Goal: Task Accomplishment & Management: Use online tool/utility

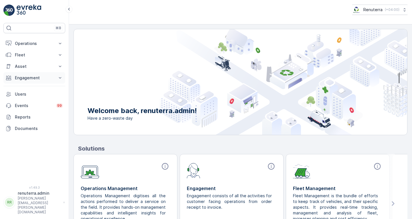
click at [33, 77] on p "Engagement" at bounding box center [34, 78] width 39 height 6
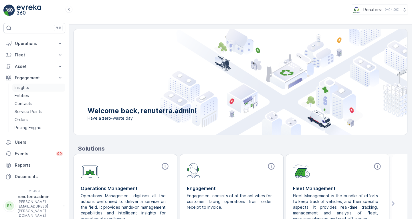
click at [28, 86] on p "Insights" at bounding box center [22, 88] width 15 height 6
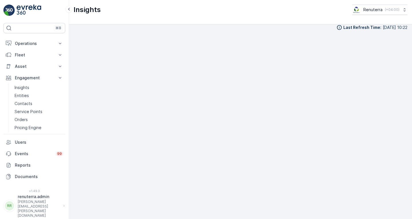
scroll to position [5, 0]
click at [34, 44] on p "Operations" at bounding box center [34, 44] width 39 height 6
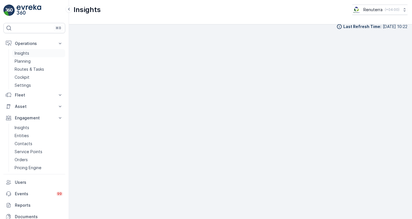
click at [29, 54] on link "Insights" at bounding box center [38, 53] width 53 height 8
click at [31, 67] on p "Routes & Tasks" at bounding box center [29, 69] width 29 height 6
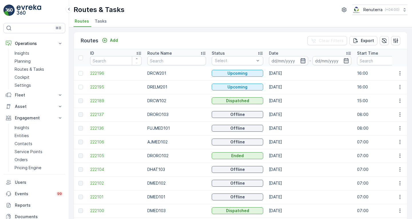
click at [300, 60] on icon "button" at bounding box center [303, 61] width 6 height 6
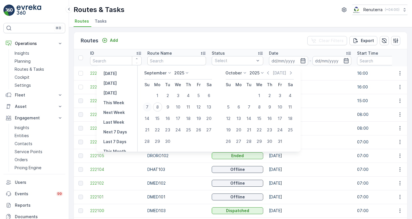
click at [149, 107] on div "7" at bounding box center [147, 106] width 9 height 9
type input "[DATE]"
click at [272, 45] on div "Routes Add Clear Filters Export" at bounding box center [240, 40] width 333 height 17
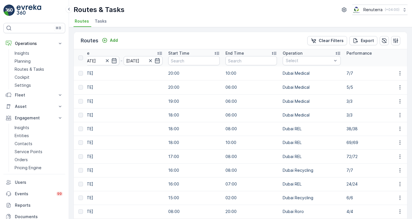
scroll to position [0, 189]
type input "roro"
click at [295, 74] on p "Dubai Roro" at bounding box center [303, 74] width 22 height 6
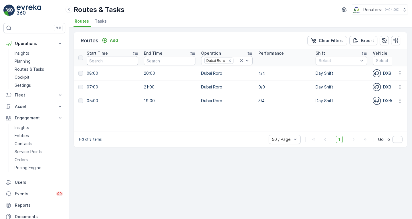
scroll to position [0, 264]
click at [240, 61] on icon at bounding box center [241, 61] width 6 height 6
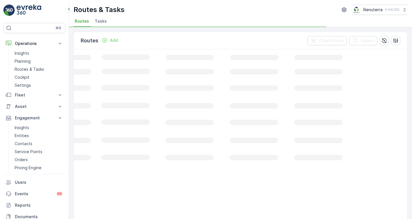
scroll to position [0, 217]
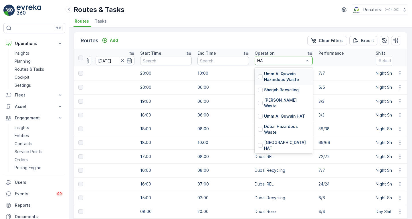
type input "HAT"
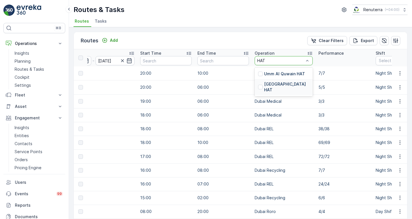
click at [264, 85] on p "[GEOGRAPHIC_DATA] HAT" at bounding box center [286, 86] width 45 height 11
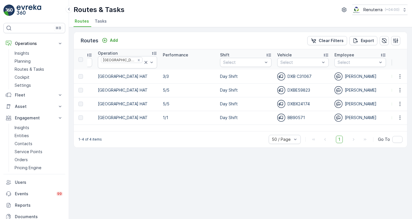
scroll to position [0, 366]
click at [143, 60] on icon at bounding box center [146, 63] width 6 height 6
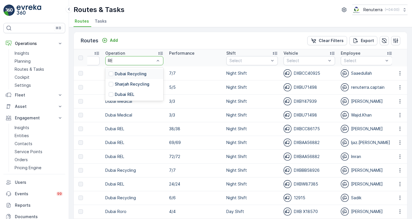
type input "REL"
click at [121, 76] on div "Dubai REL" at bounding box center [134, 74] width 58 height 10
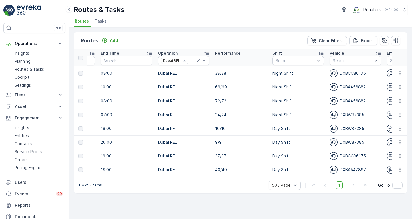
scroll to position [0, 255]
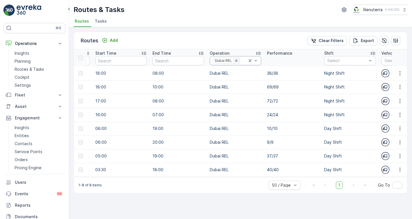
click at [235, 59] on icon "Remove Dubai REL" at bounding box center [236, 61] width 4 height 4
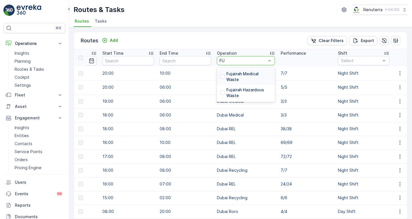
type input "FUJ"
click at [240, 44] on div "Routes Add Clear Filters Export" at bounding box center [240, 40] width 333 height 17
